Goal: Task Accomplishment & Management: Manage account settings

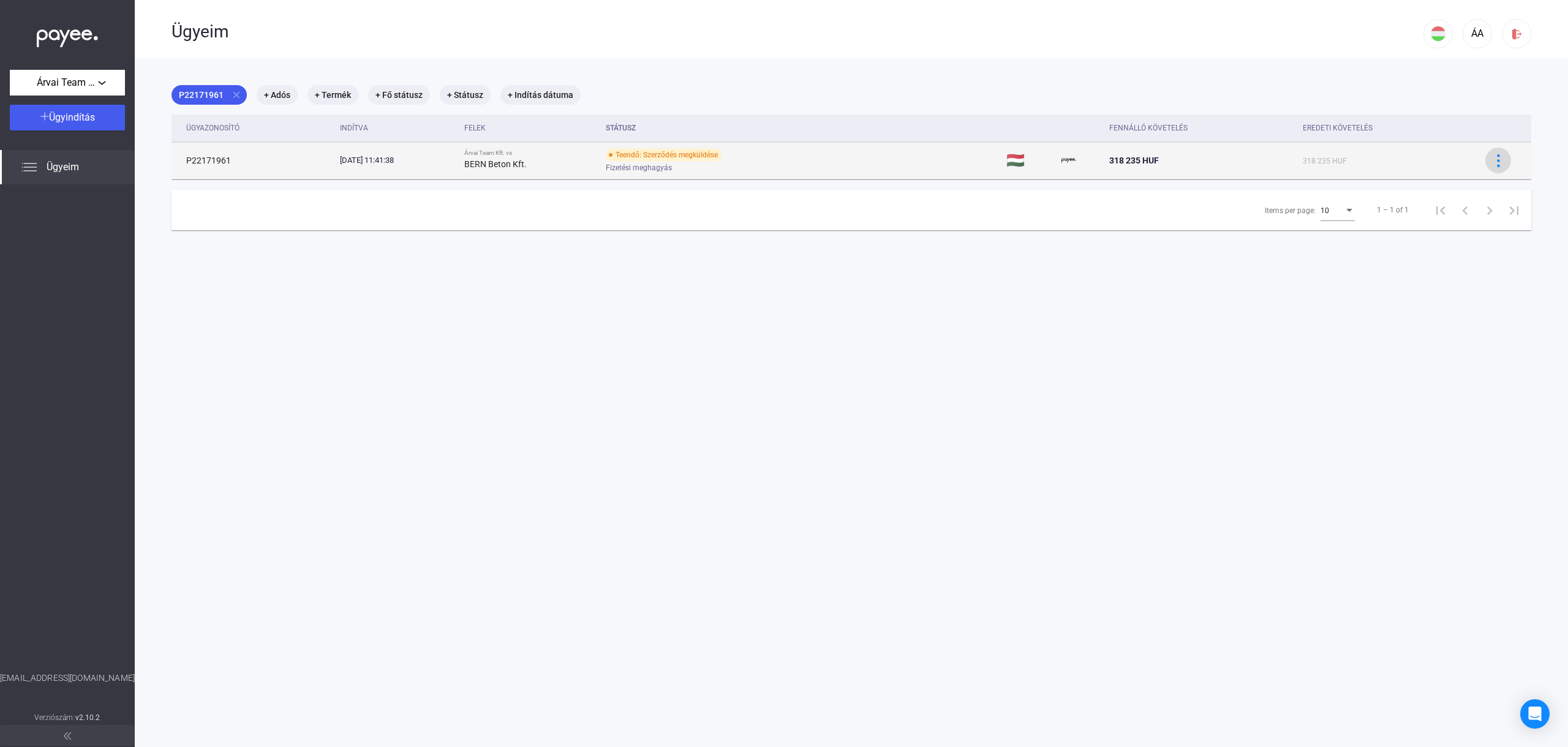
click at [1501, 165] on img at bounding box center [1498, 161] width 13 height 13
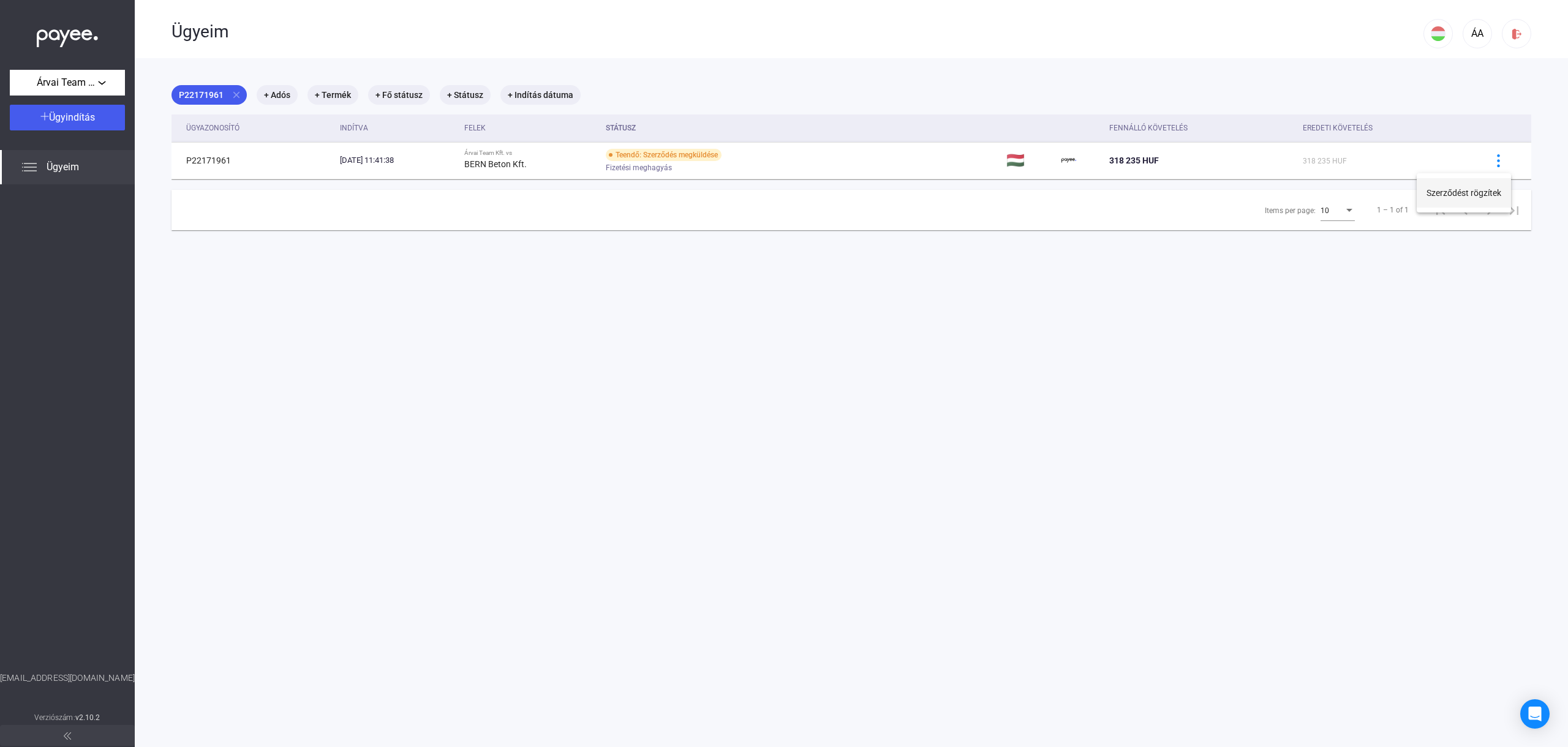
click at [1451, 196] on button "Szerződést rögzítek" at bounding box center [1463, 193] width 95 height 29
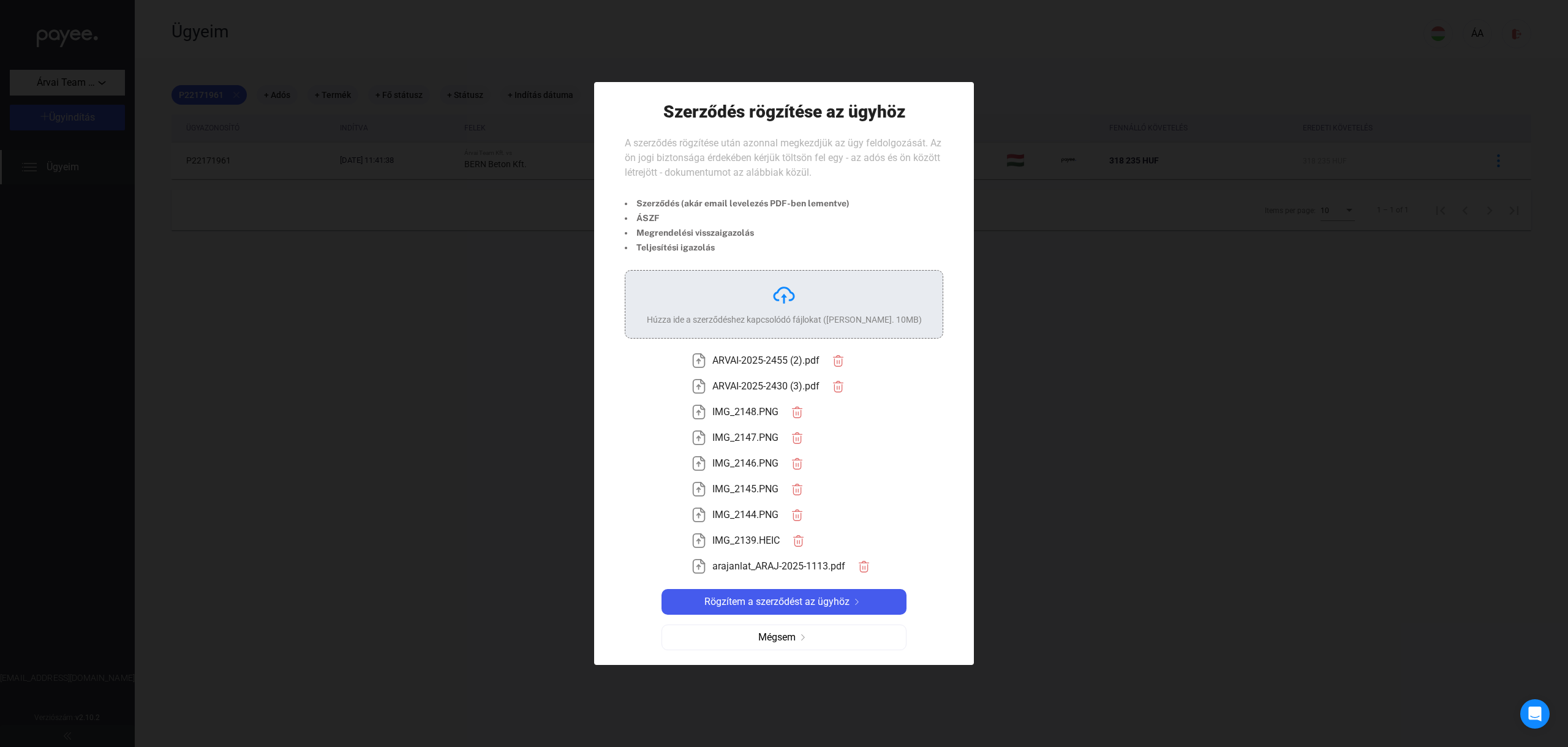
click at [892, 294] on div "Húzza ide a szerződéshez kapcsolódó fájlokat ([PERSON_NAME]. 10MB)" at bounding box center [784, 304] width 275 height 43
click at [812, 607] on span "Rögzítem a szerződést az ügyhöz" at bounding box center [777, 602] width 145 height 15
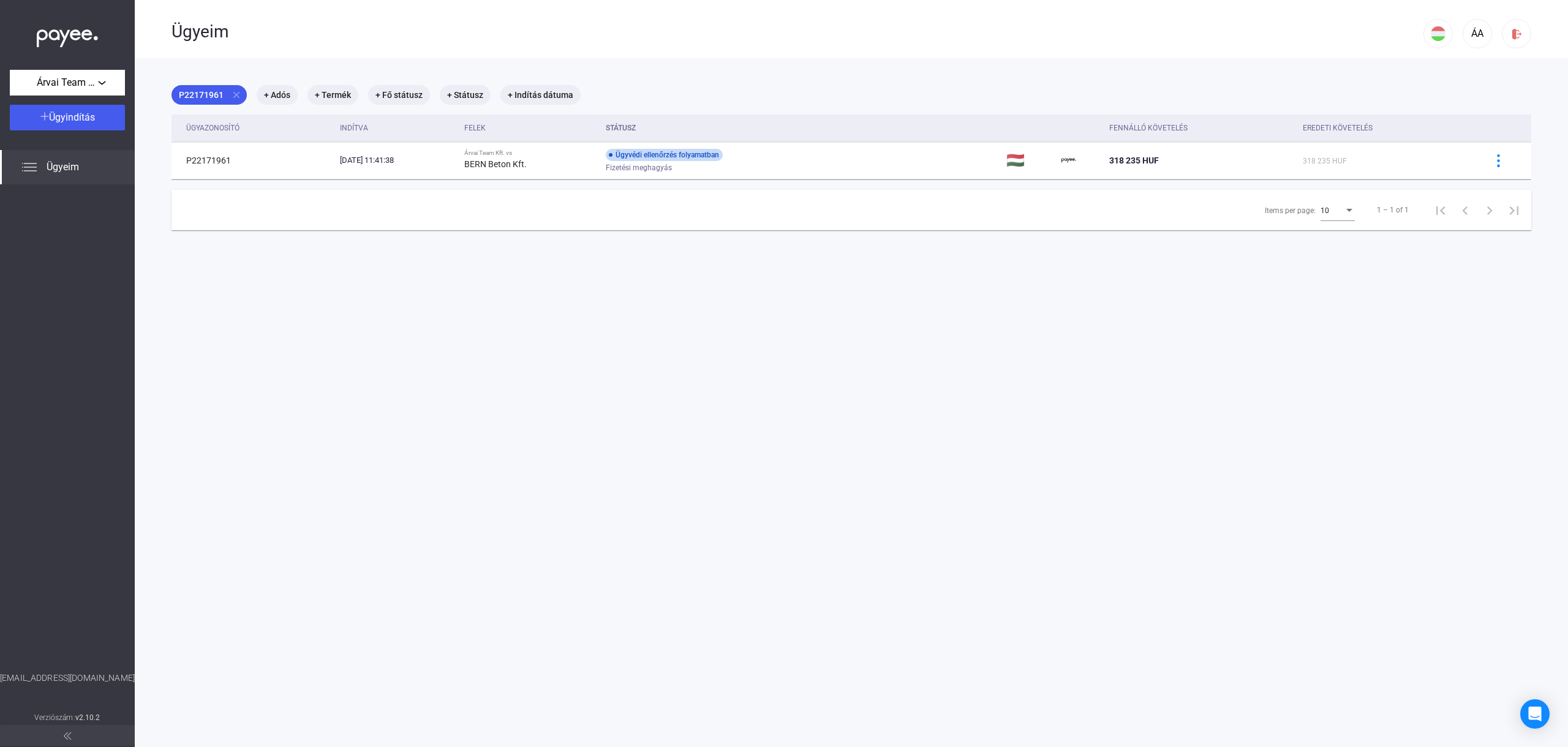
click at [1014, 332] on main "P22171961 close + Adós + Termék + Fő státusz + Státusz + Indítás dátuma Ügyazon…" at bounding box center [851, 432] width 1433 height 747
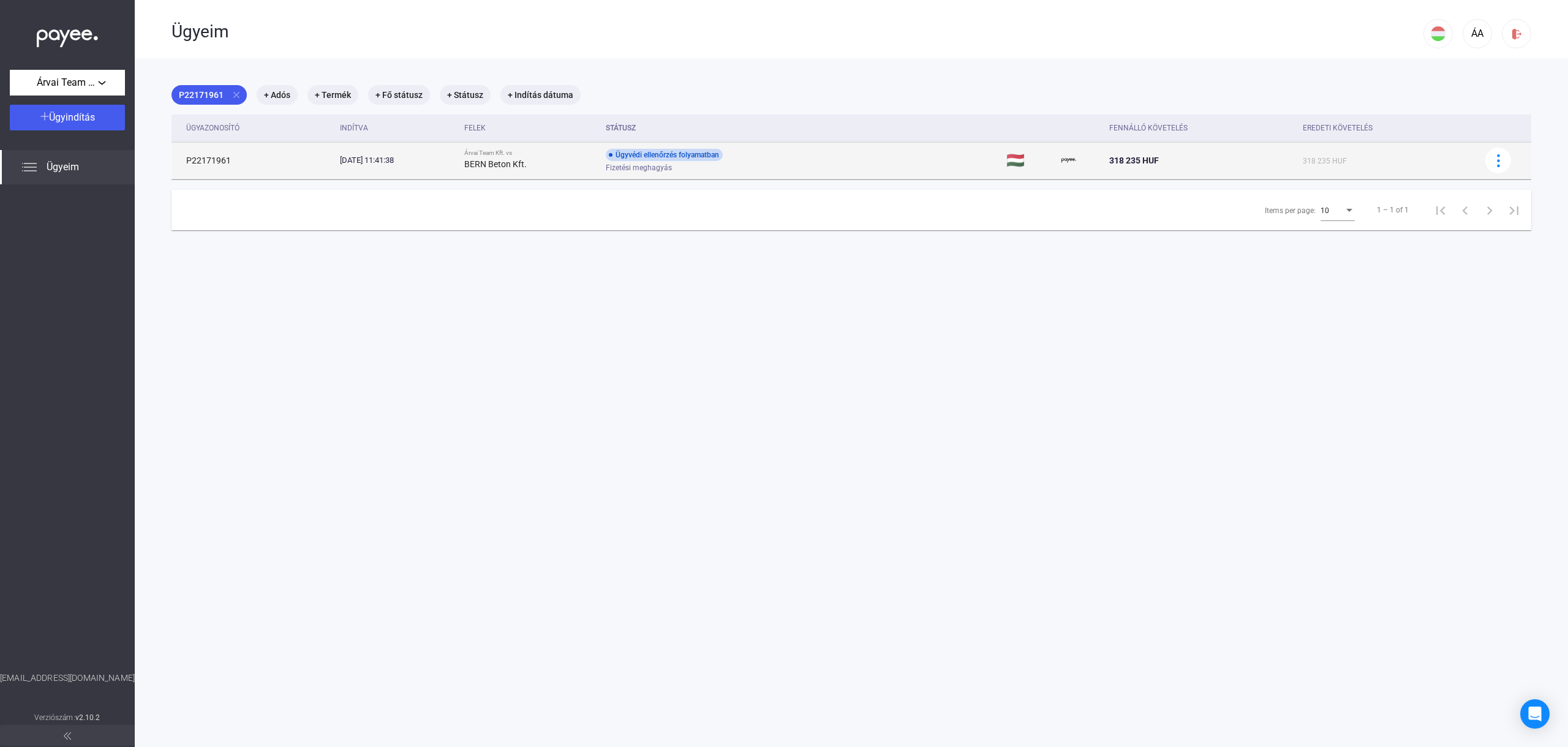
drag, startPoint x: 674, startPoint y: 159, endPoint x: 754, endPoint y: 160, distance: 80.0
click at [723, 157] on div "Ügyvédi ellenőrzés folyamatban" at bounding box center [664, 154] width 117 height 12
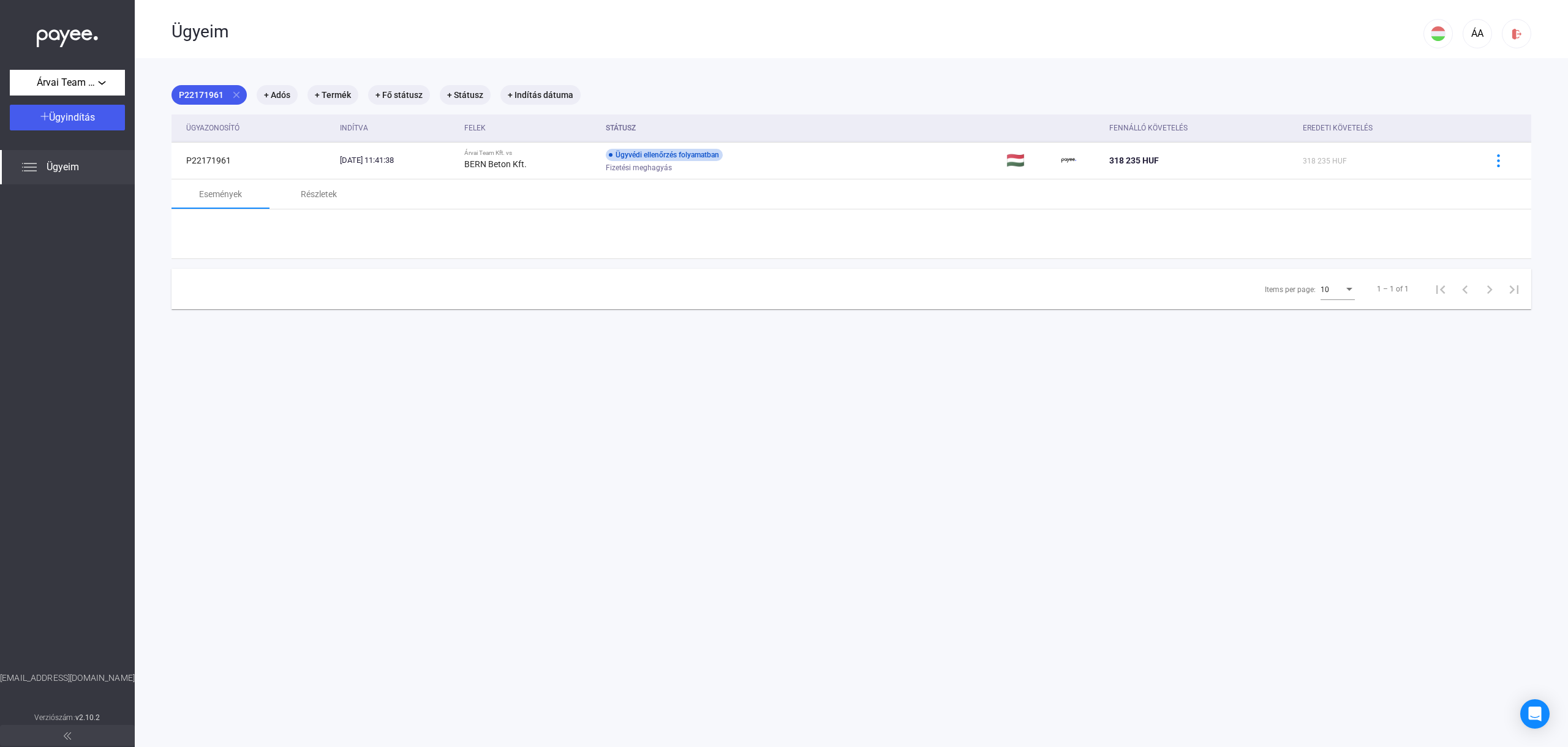
click at [782, 186] on div "Események Részletek" at bounding box center [852, 194] width 1360 height 29
click at [434, 344] on div "Összes esemény mutatása [DATE] 13:41 50087 HUF ügyindítási díj befizetve [DATE]…" at bounding box center [852, 287] width 1360 height 156
click at [437, 341] on div "A szerződést rögzítettük" at bounding box center [898, 334] width 1143 height 12
